Goal: Book appointment/travel/reservation

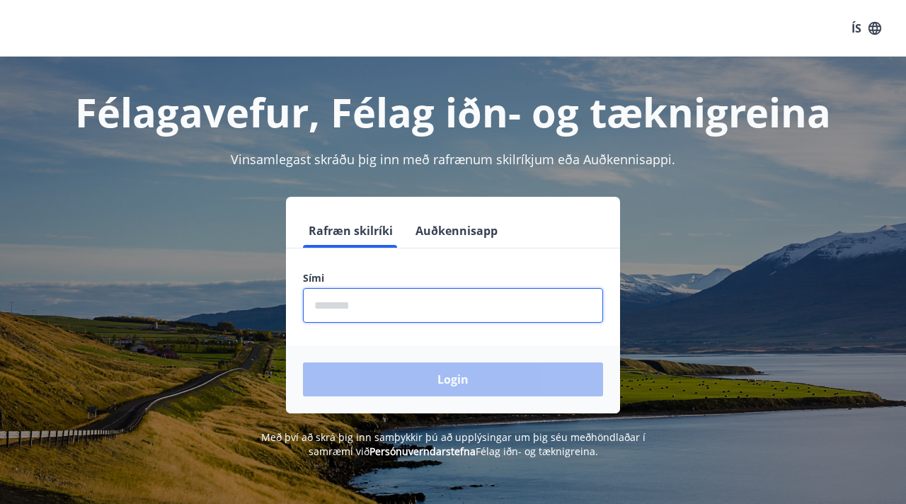
click at [331, 305] on input "phone" at bounding box center [453, 305] width 300 height 35
type input "********"
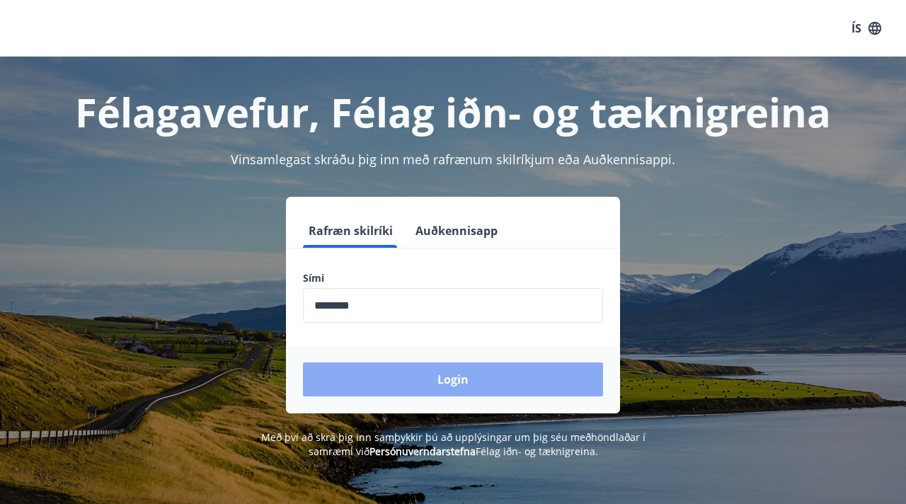
click at [443, 379] on button "Login" at bounding box center [453, 379] width 300 height 34
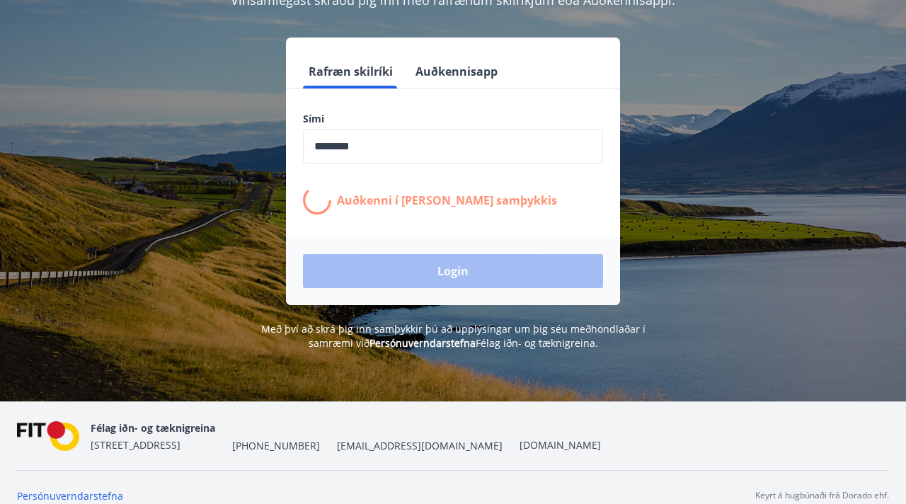
scroll to position [176, 0]
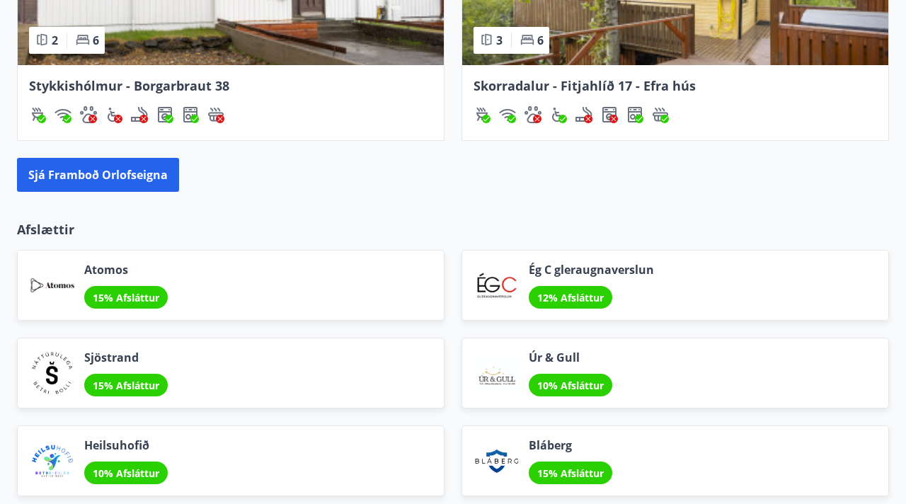
scroll to position [1483, 0]
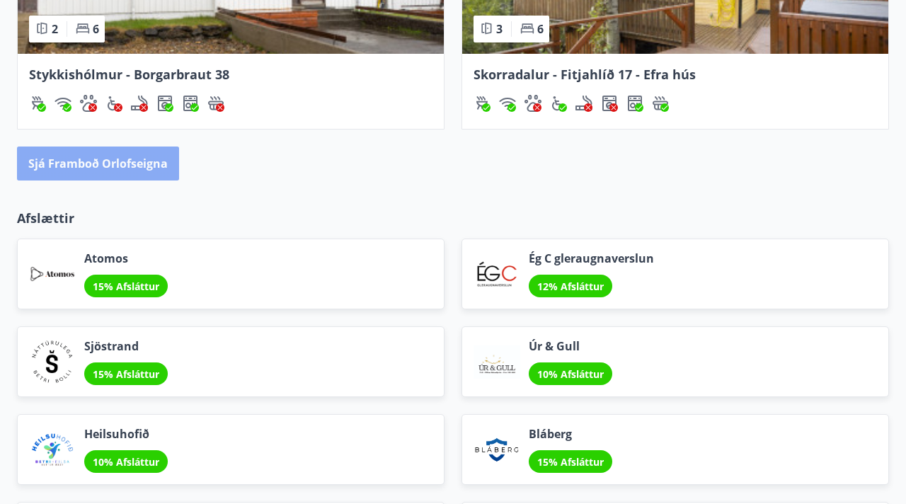
click at [142, 159] on button "Sjá framboð orlofseigna" at bounding box center [98, 164] width 162 height 34
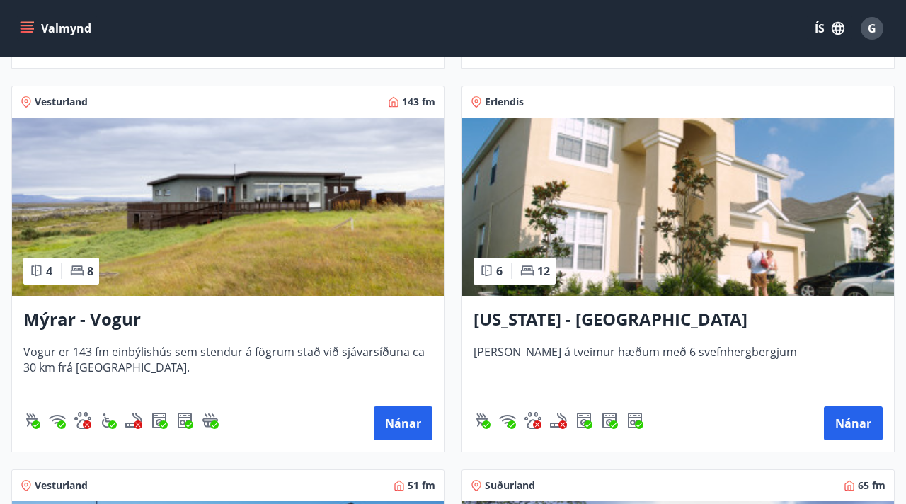
scroll to position [2532, 0]
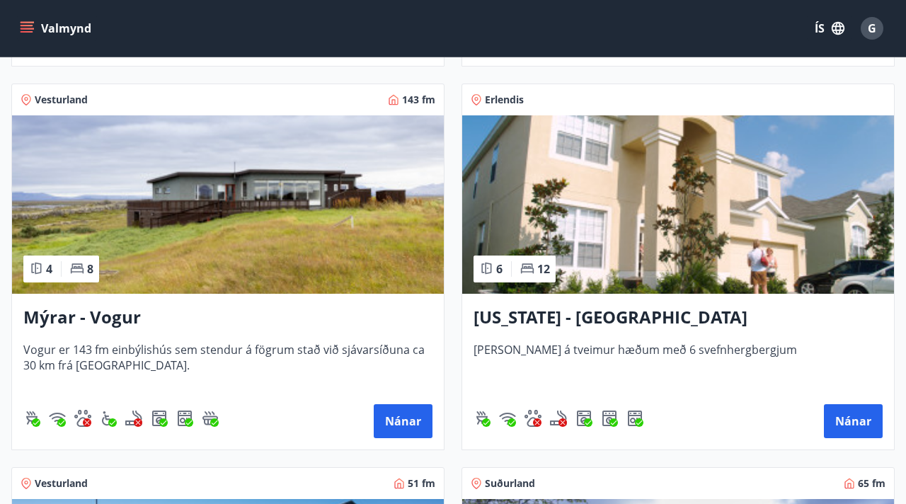
click at [612, 231] on img at bounding box center [678, 204] width 432 height 178
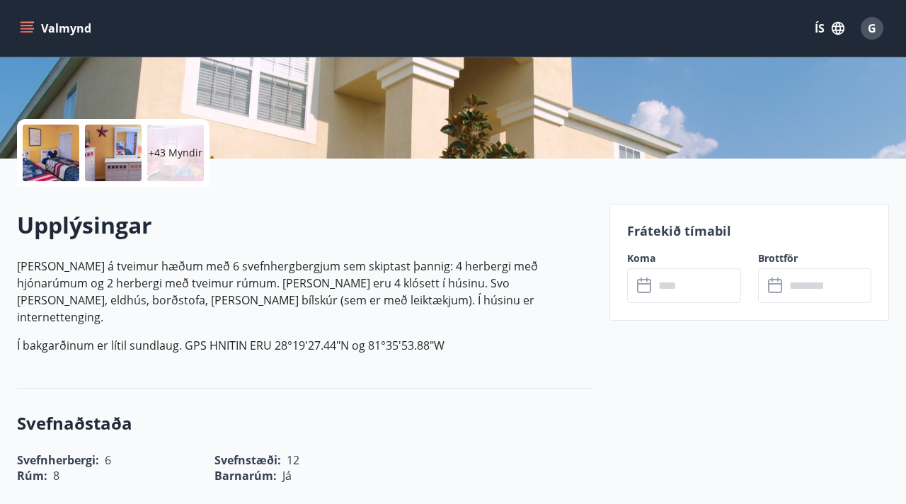
scroll to position [314, 0]
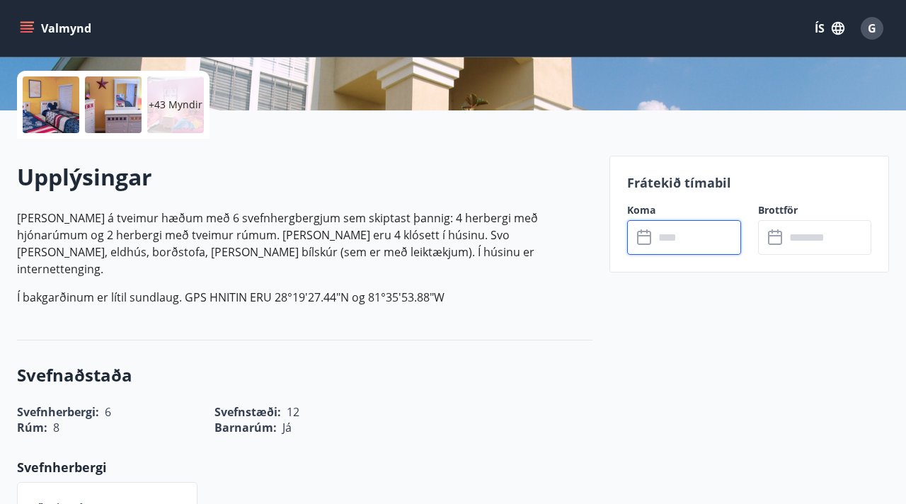
click at [662, 239] on input "text" at bounding box center [697, 237] width 86 height 35
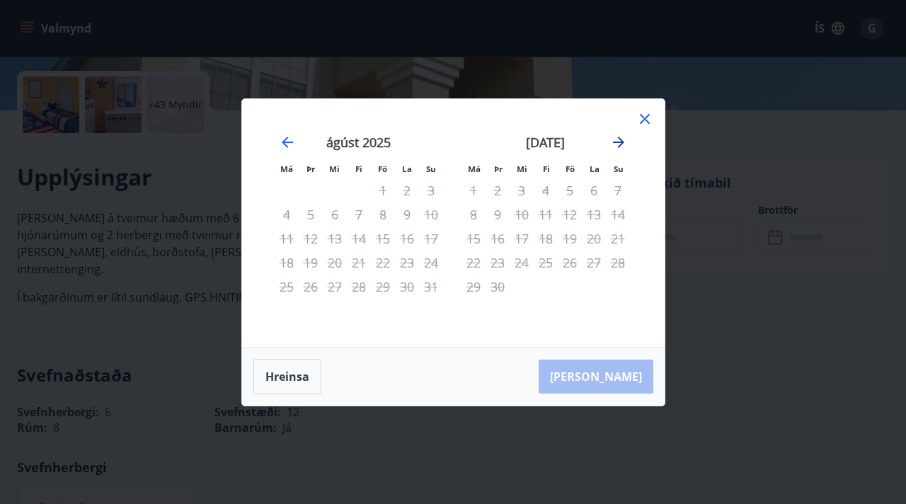
click at [619, 137] on icon "Move forward to switch to the next month." at bounding box center [618, 142] width 17 height 17
click at [619, 138] on icon "Move forward to switch to the next month." at bounding box center [618, 142] width 11 height 11
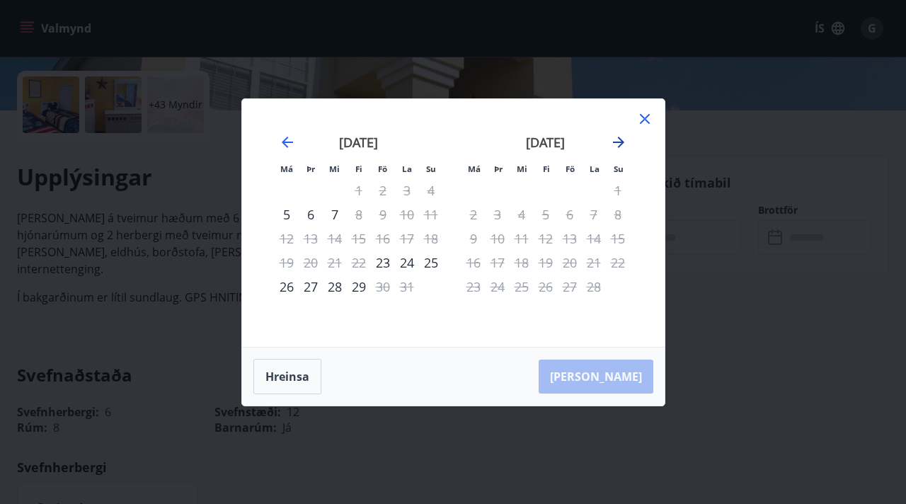
click at [619, 138] on icon "Move forward to switch to the next month." at bounding box center [618, 142] width 11 height 11
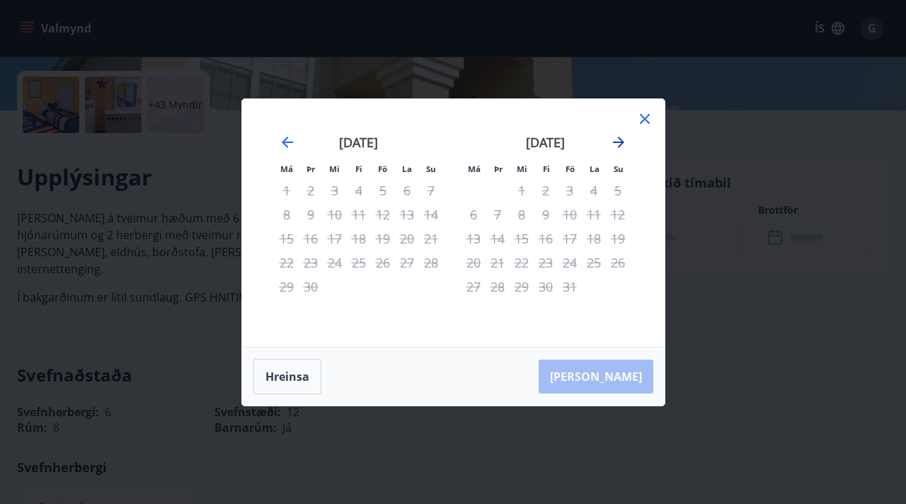
click at [619, 138] on icon "Move forward to switch to the next month." at bounding box center [618, 142] width 11 height 11
click at [617, 142] on icon "Move forward to switch to the next month." at bounding box center [618, 142] width 11 height 11
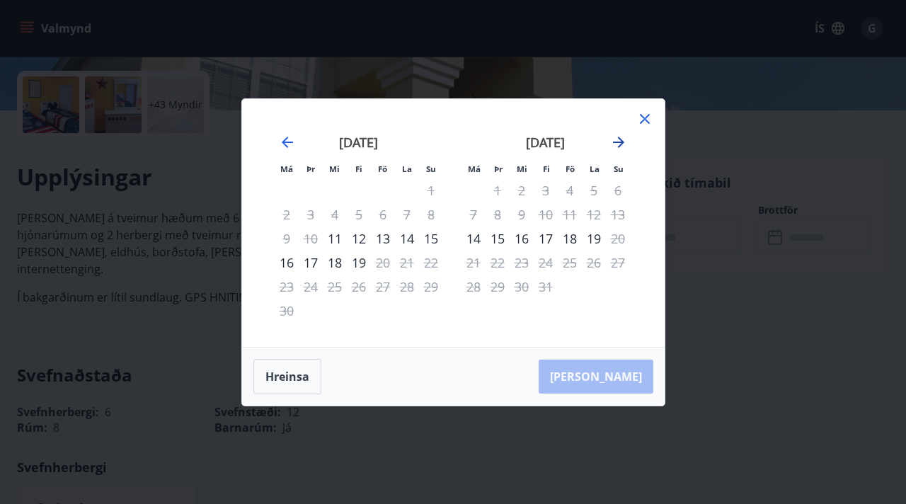
click at [617, 142] on icon "Move forward to switch to the next month." at bounding box center [618, 142] width 11 height 11
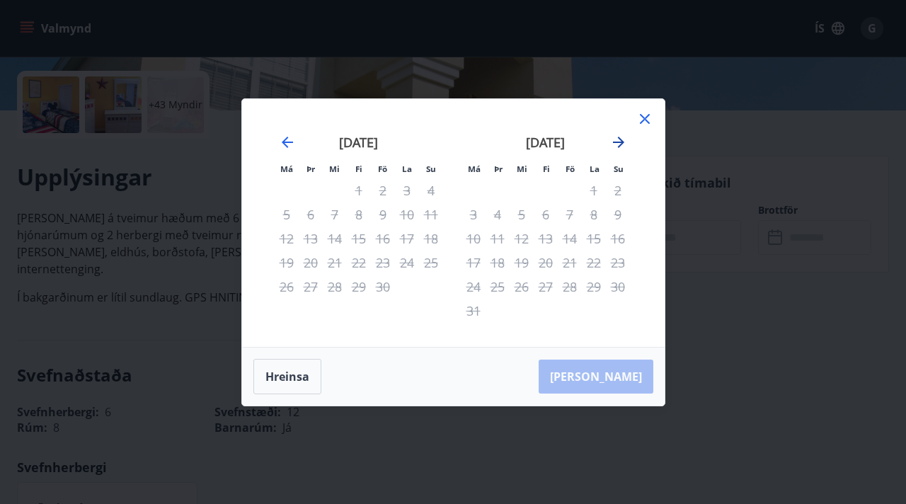
click at [617, 142] on icon "Move forward to switch to the next month." at bounding box center [618, 142] width 11 height 11
click at [642, 115] on icon at bounding box center [645, 119] width 10 height 10
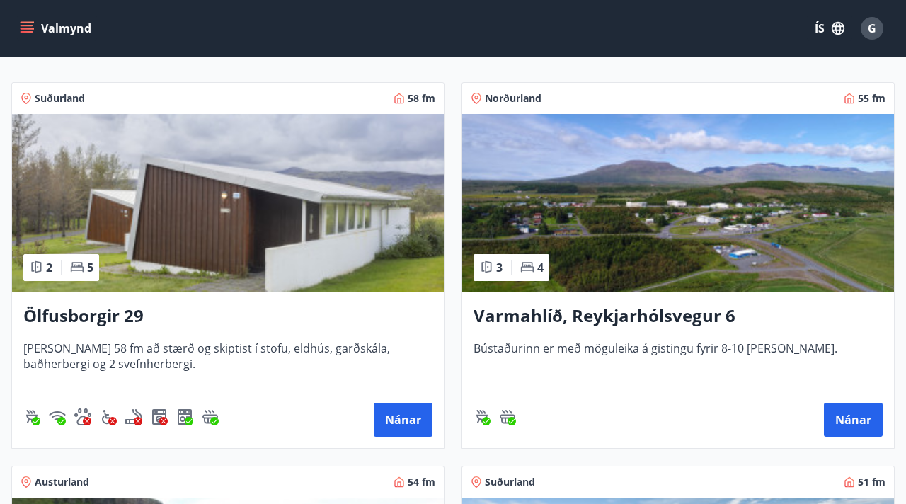
scroll to position [249, 0]
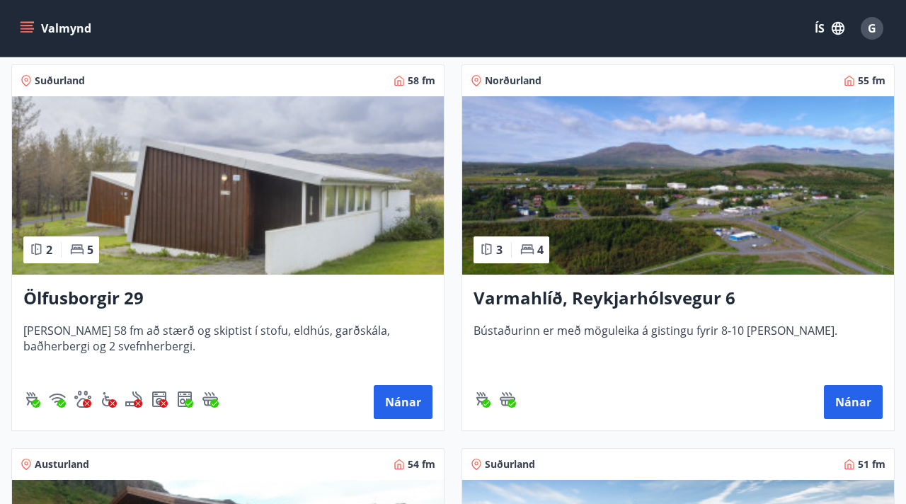
click at [219, 210] on img at bounding box center [228, 185] width 432 height 178
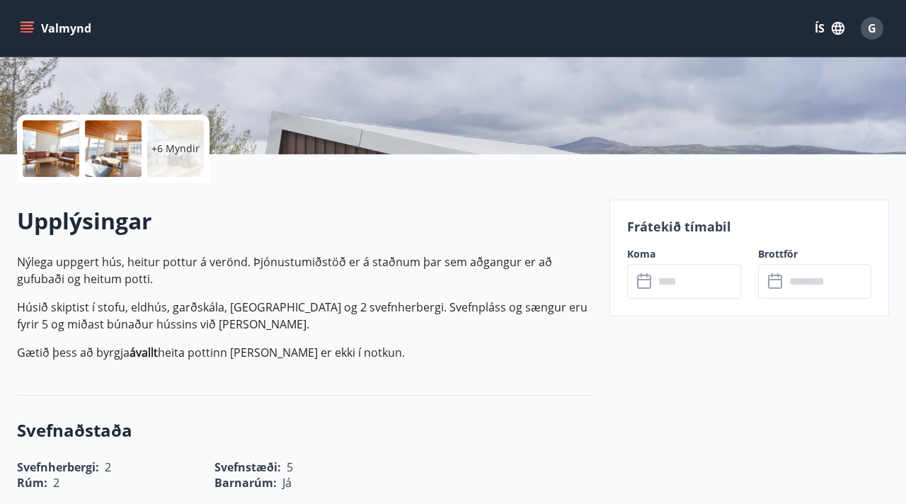
scroll to position [278, 0]
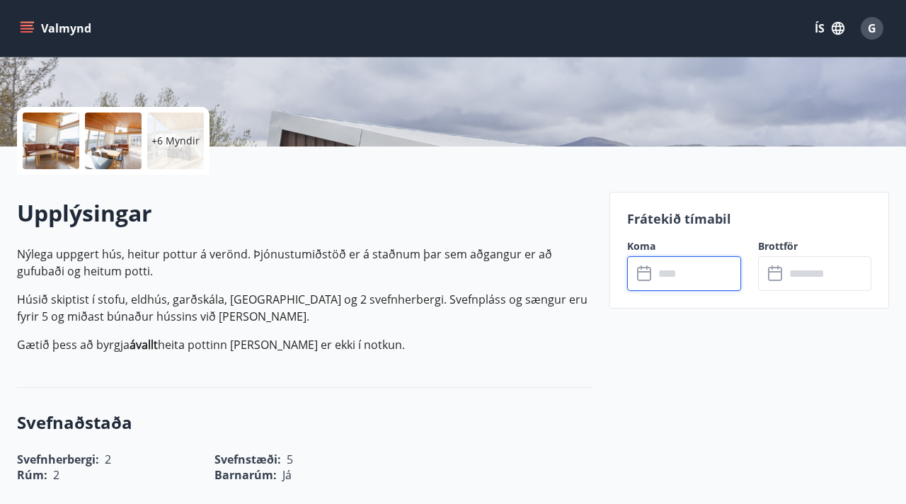
click at [663, 274] on input "text" at bounding box center [697, 273] width 86 height 35
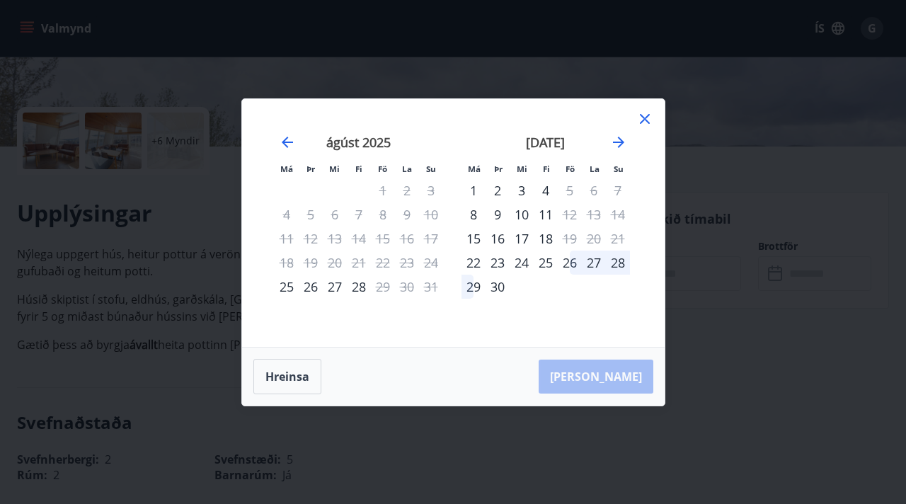
click at [570, 263] on div "26" at bounding box center [570, 263] width 24 height 24
click at [497, 286] on div "30" at bounding box center [498, 287] width 24 height 24
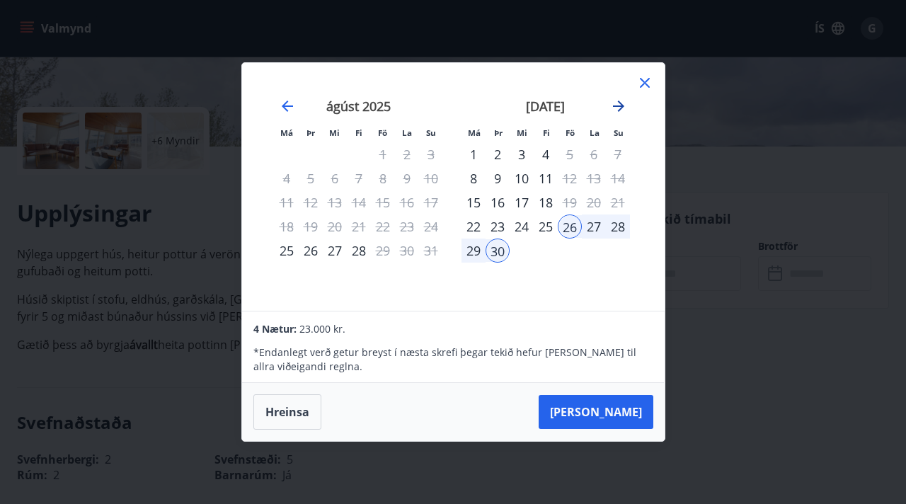
click at [616, 109] on icon "Move forward to switch to the next month." at bounding box center [618, 106] width 17 height 17
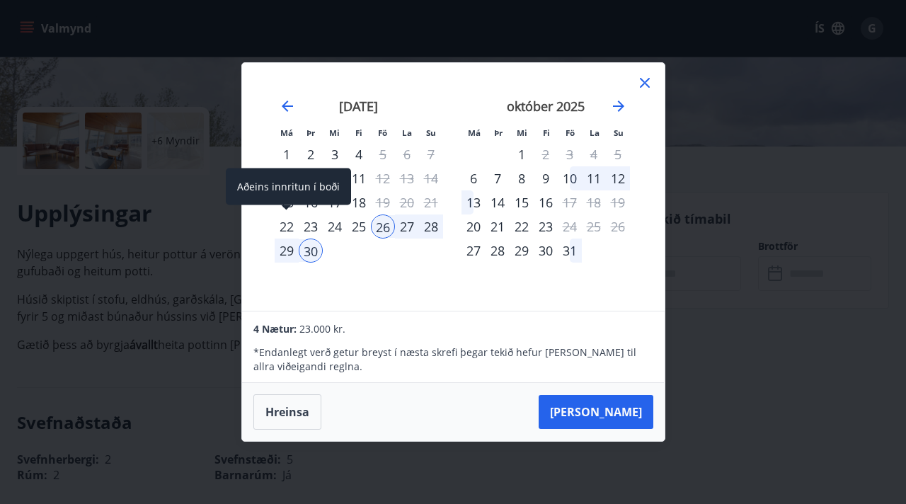
click at [285, 229] on div "22" at bounding box center [287, 226] width 24 height 24
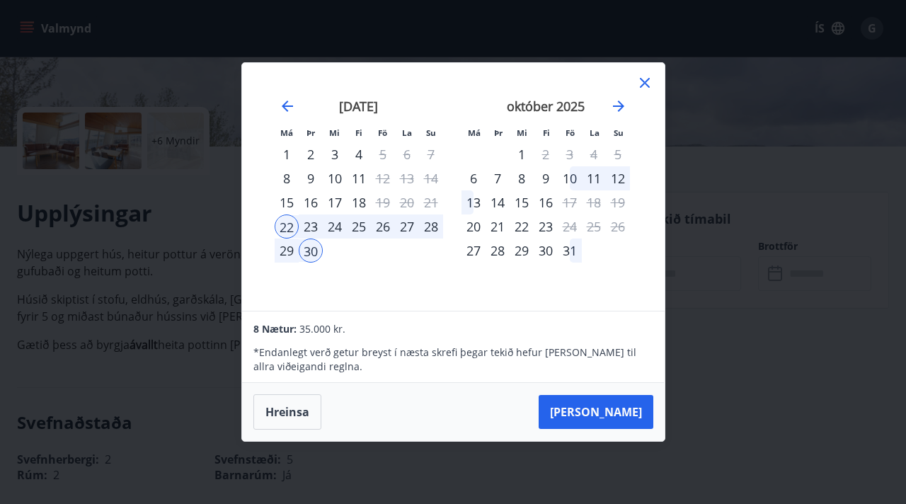
click at [431, 228] on div "28" at bounding box center [431, 226] width 24 height 24
click at [429, 225] on div "28" at bounding box center [431, 226] width 24 height 24
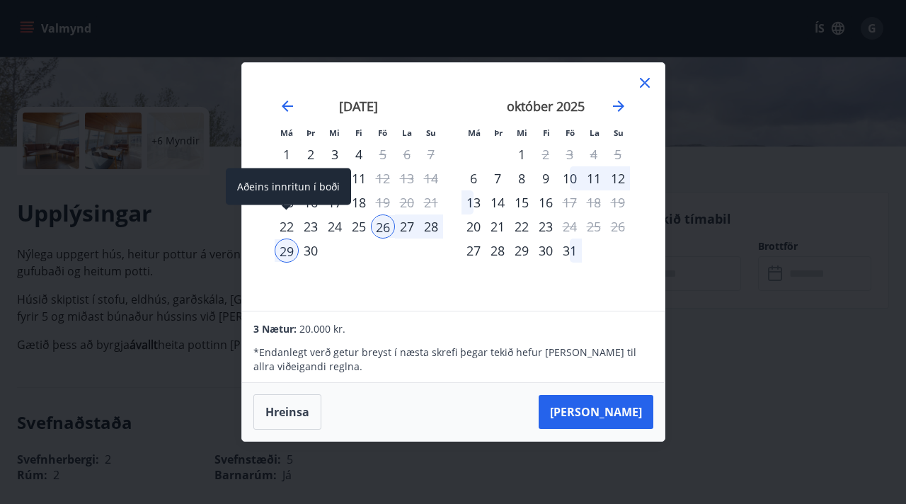
click at [291, 225] on div "22" at bounding box center [287, 226] width 24 height 24
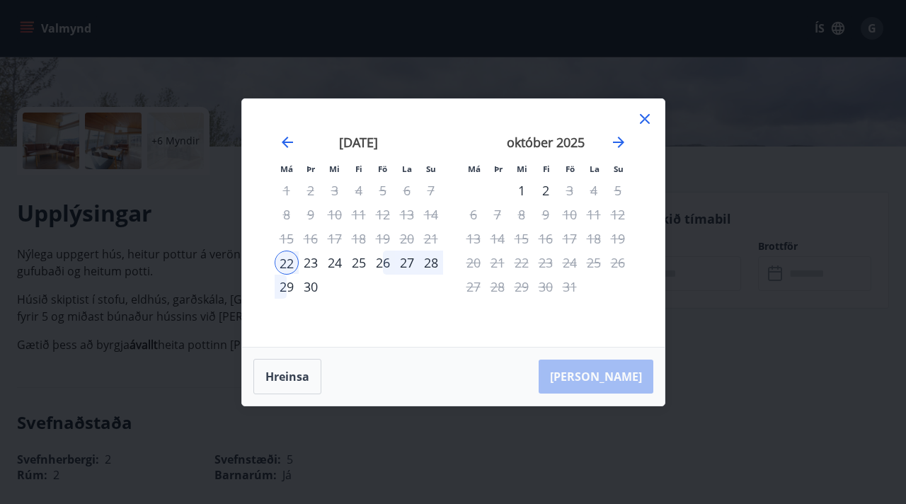
click at [432, 265] on div "28" at bounding box center [431, 263] width 24 height 24
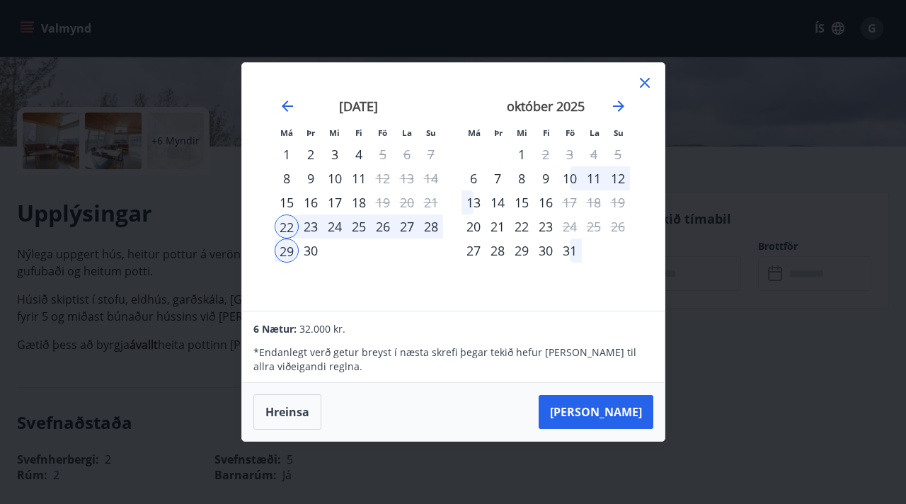
click at [646, 79] on icon at bounding box center [644, 82] width 17 height 17
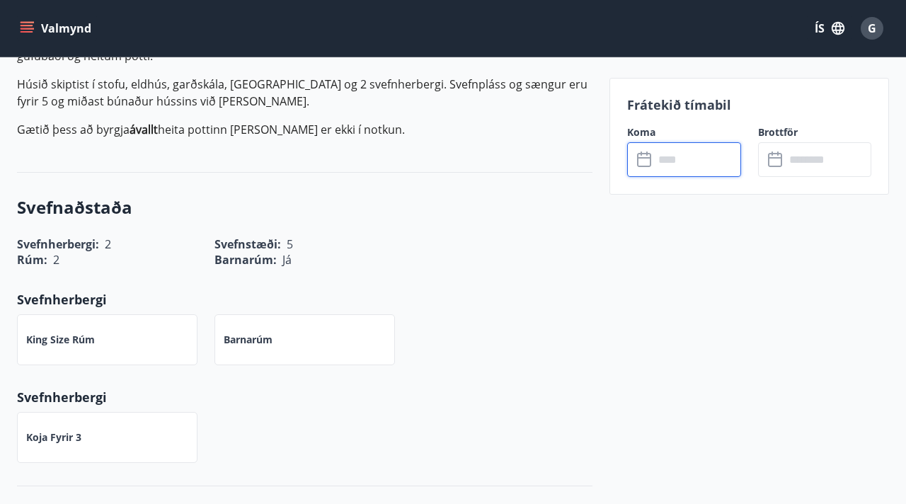
scroll to position [513, 0]
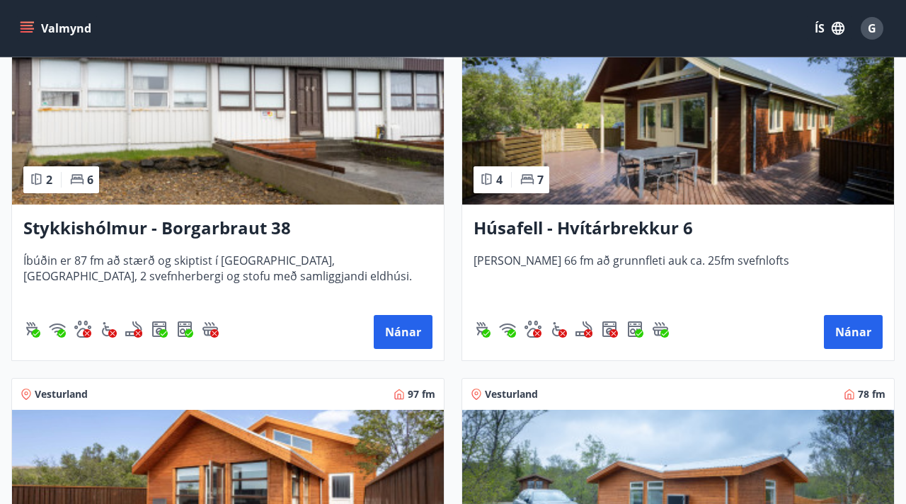
scroll to position [1062, 0]
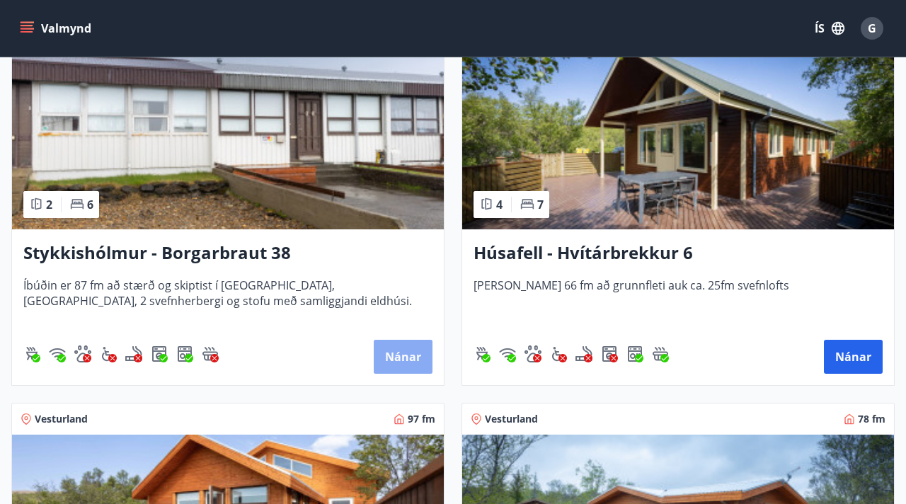
click at [412, 360] on button "Nánar" at bounding box center [403, 357] width 59 height 34
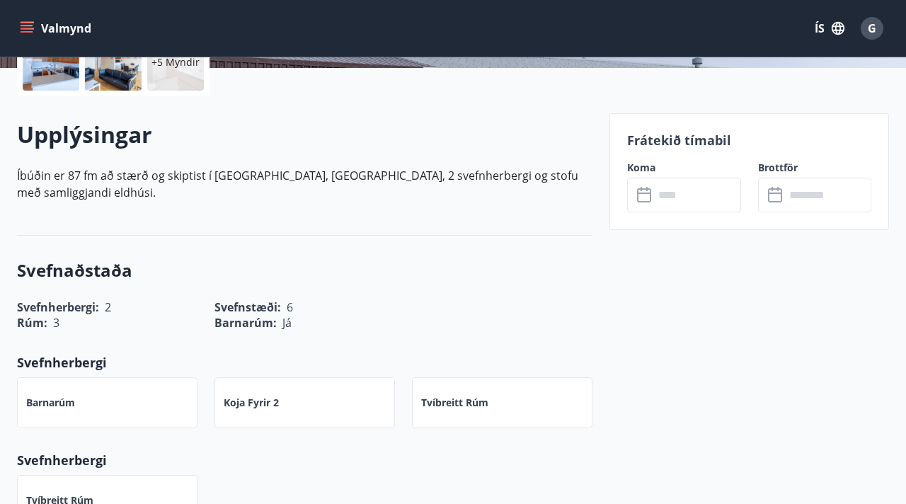
scroll to position [452, 0]
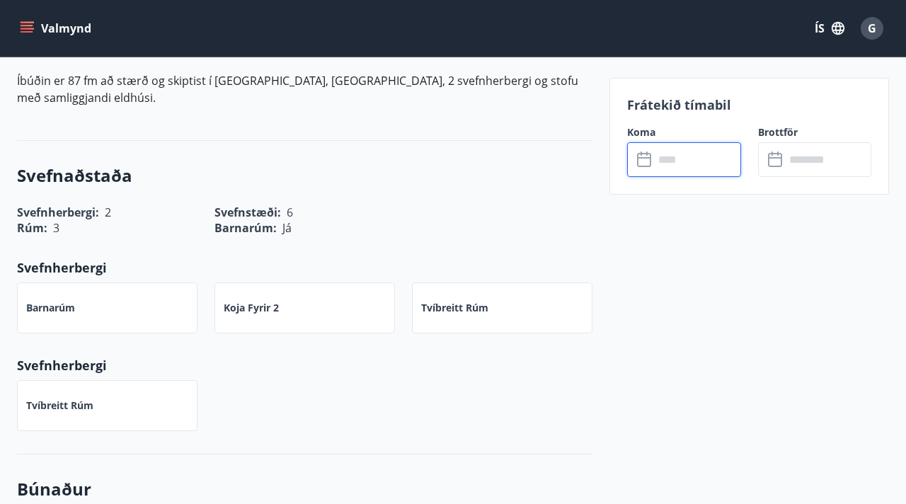
click at [656, 159] on input "text" at bounding box center [697, 159] width 86 height 35
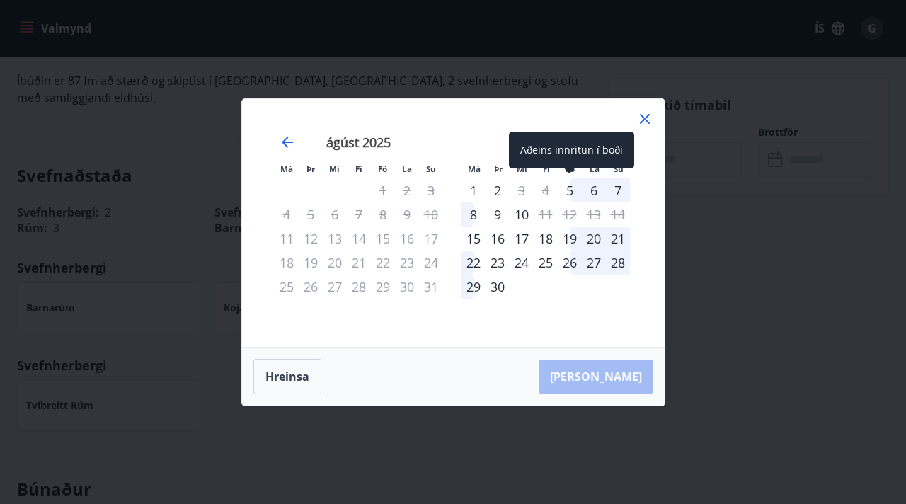
click at [570, 193] on div "5" at bounding box center [570, 190] width 24 height 24
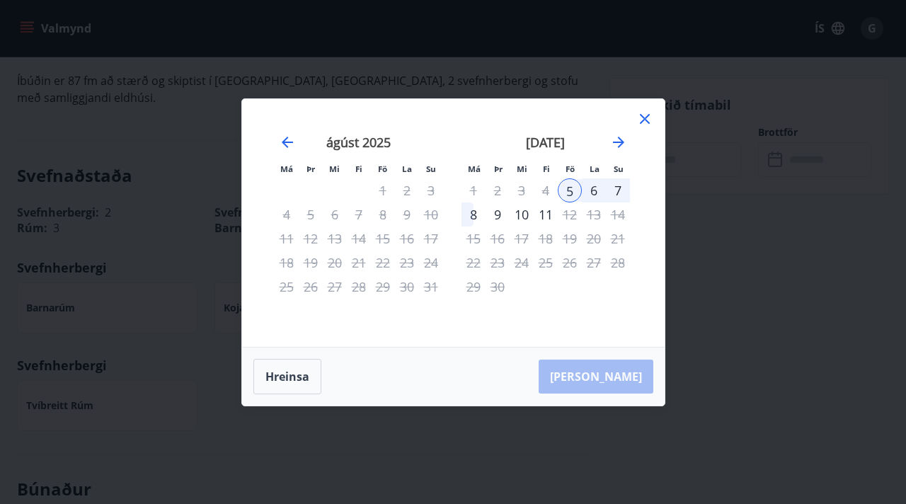
click at [526, 211] on div "10" at bounding box center [522, 214] width 24 height 24
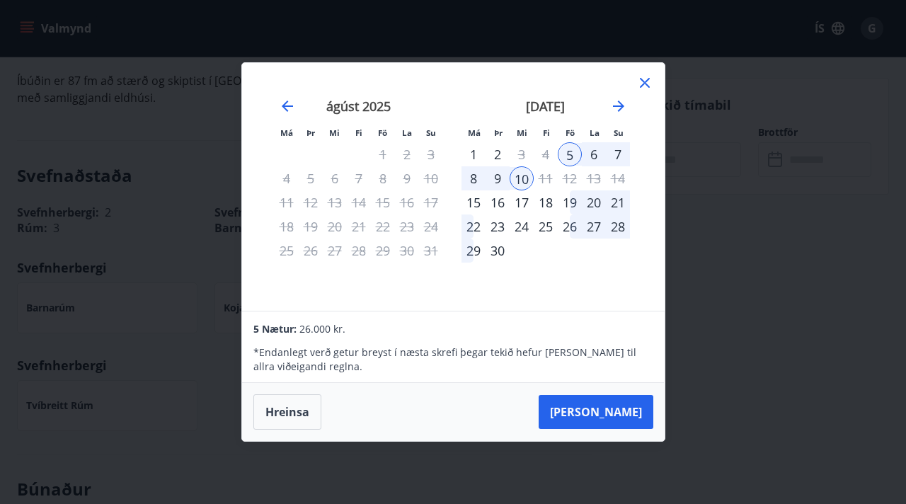
click at [643, 83] on icon at bounding box center [645, 83] width 10 height 10
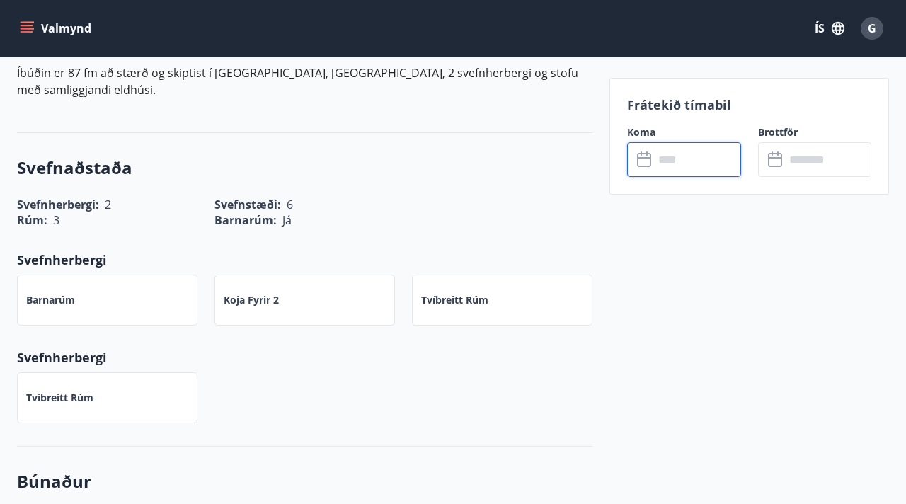
scroll to position [462, 0]
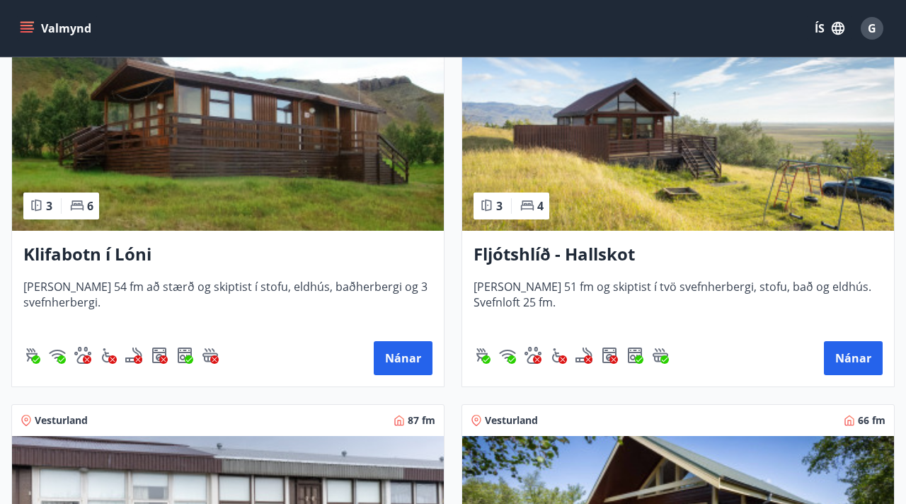
scroll to position [681, 0]
